Goal: Task Accomplishment & Management: Use online tool/utility

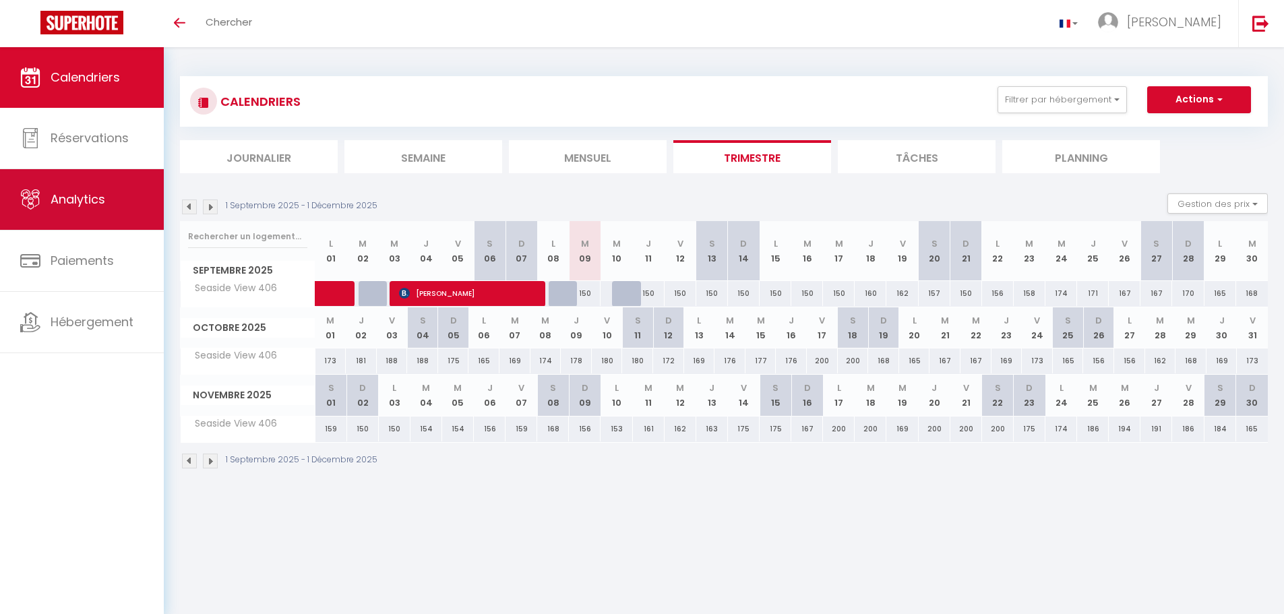
click at [61, 194] on span "Analytics" at bounding box center [78, 199] width 55 height 17
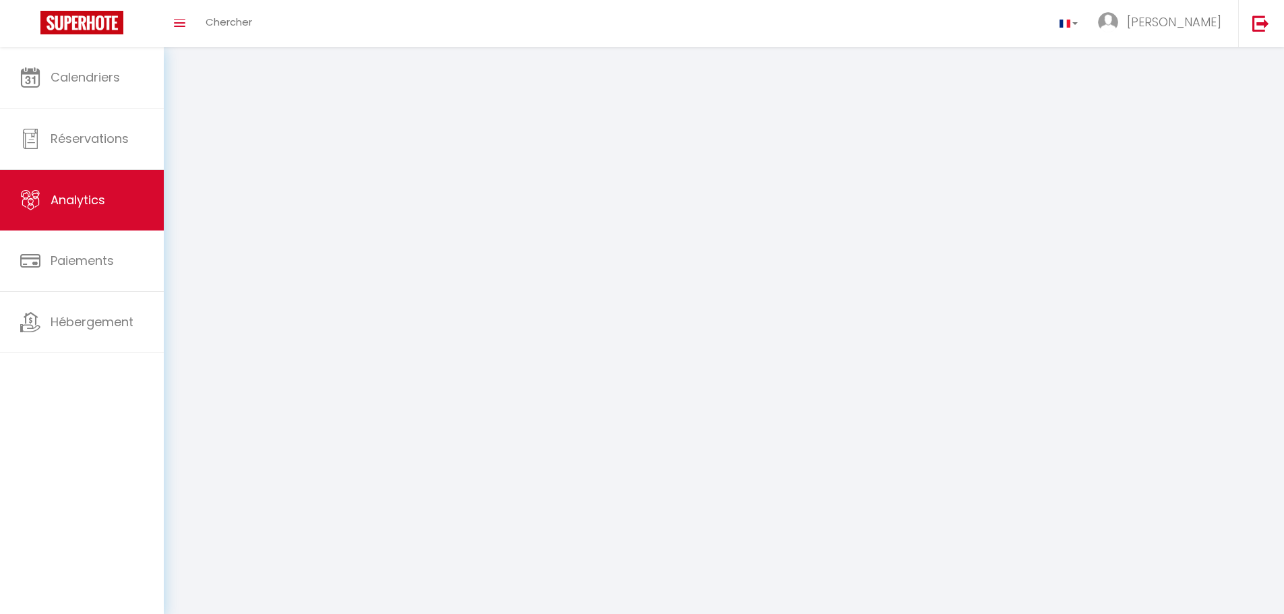
select select "2025"
select select "9"
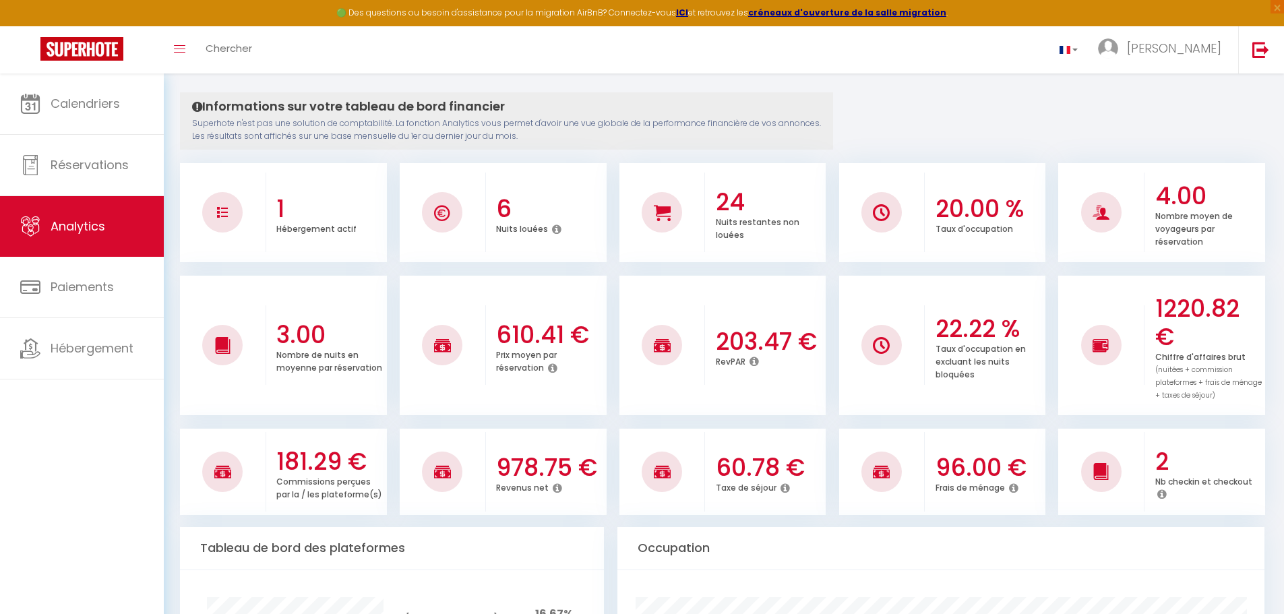
scroll to position [135, 0]
